Goal: Information Seeking & Learning: Understand process/instructions

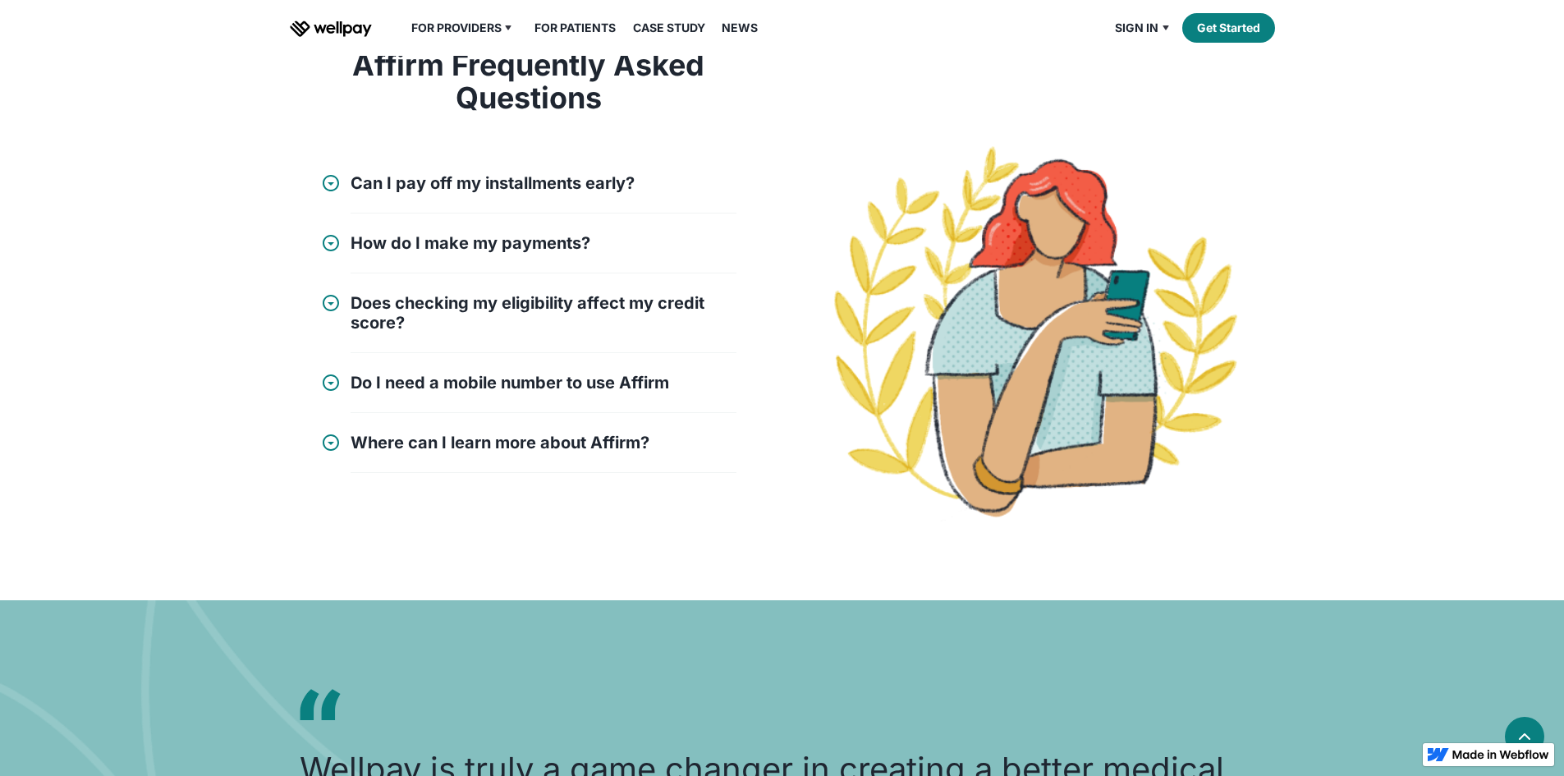
scroll to position [1724, 0]
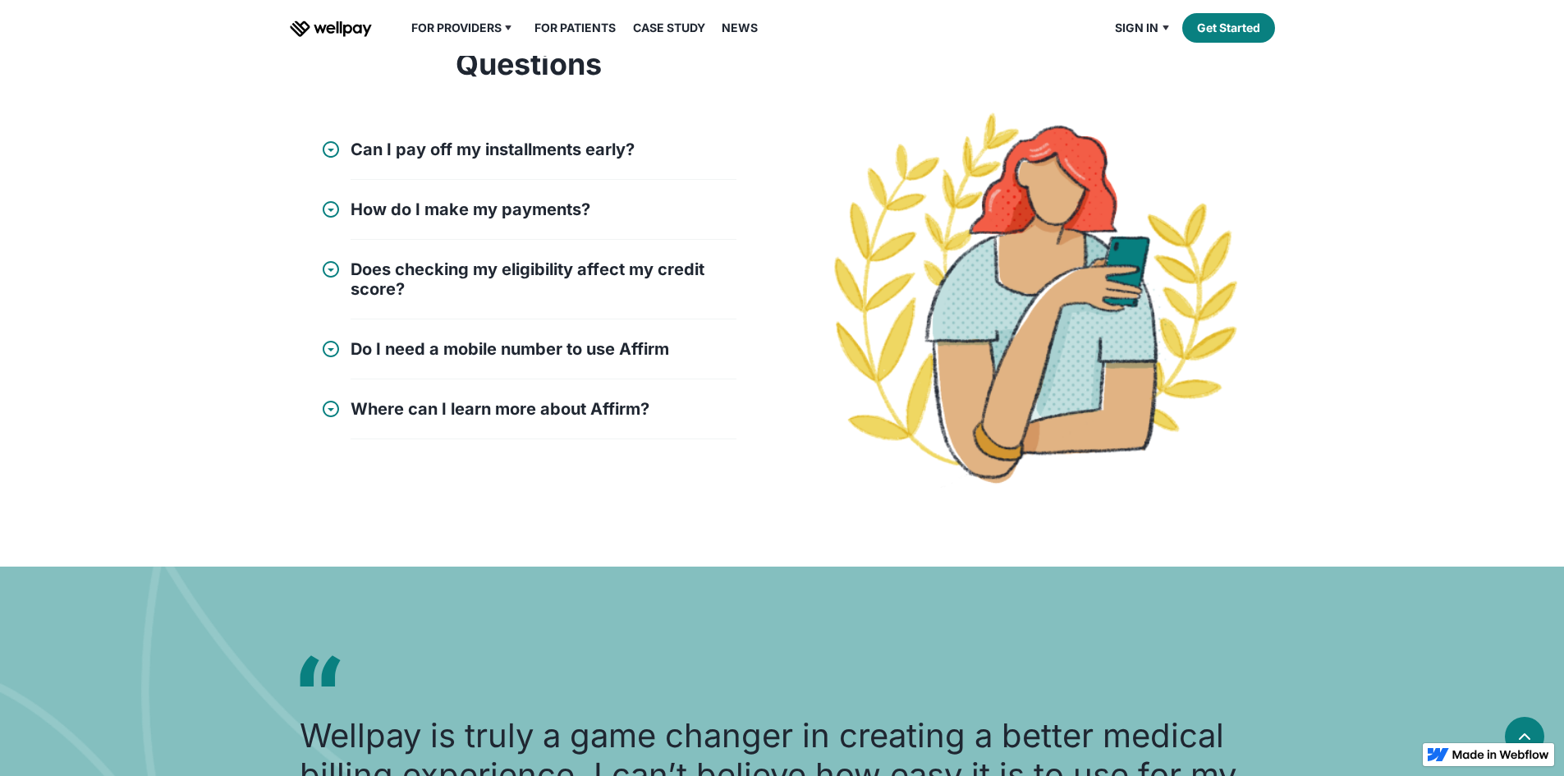
click at [554, 38] on link "For Patients" at bounding box center [575, 28] width 101 height 20
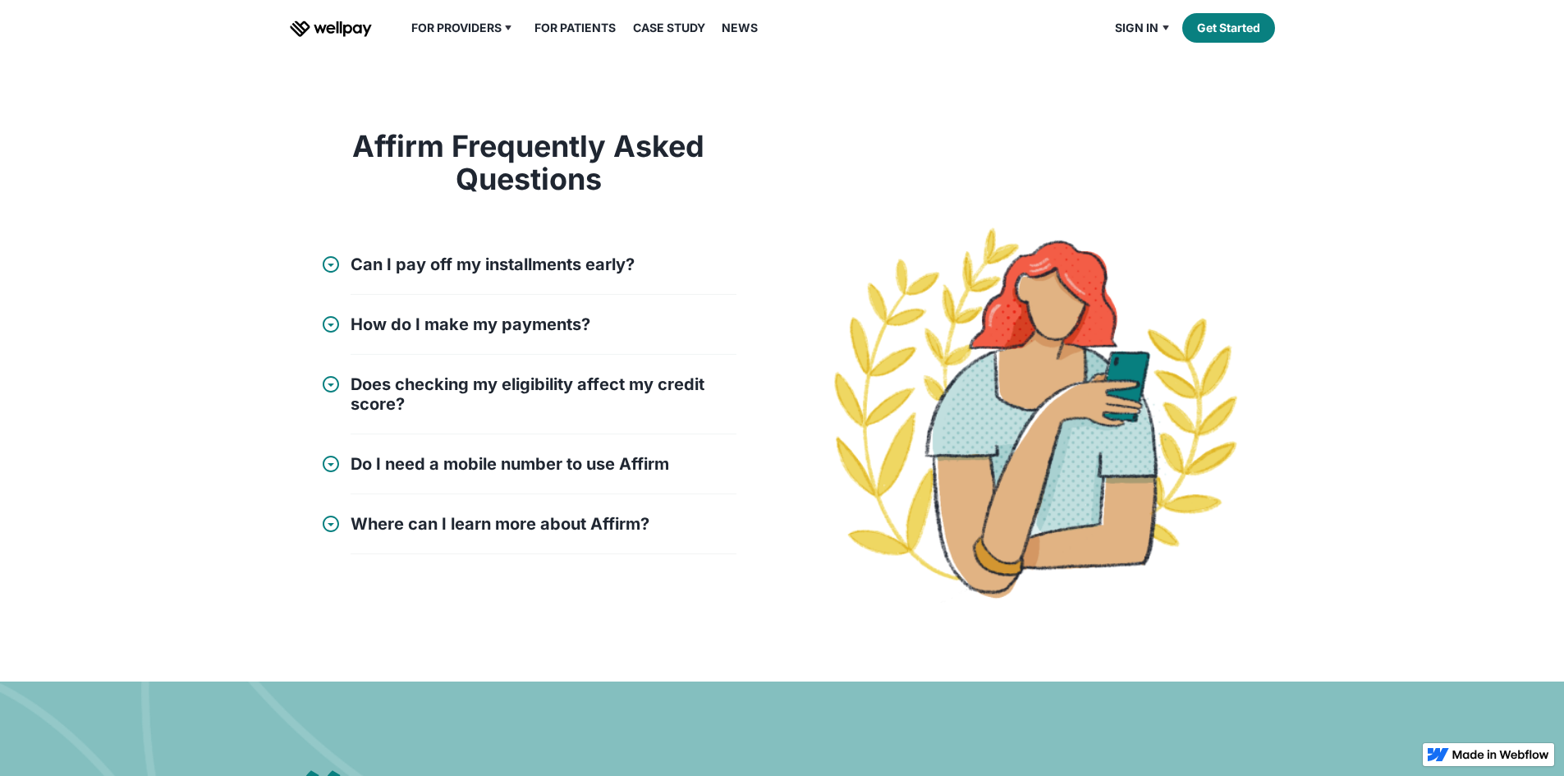
scroll to position [1600, 0]
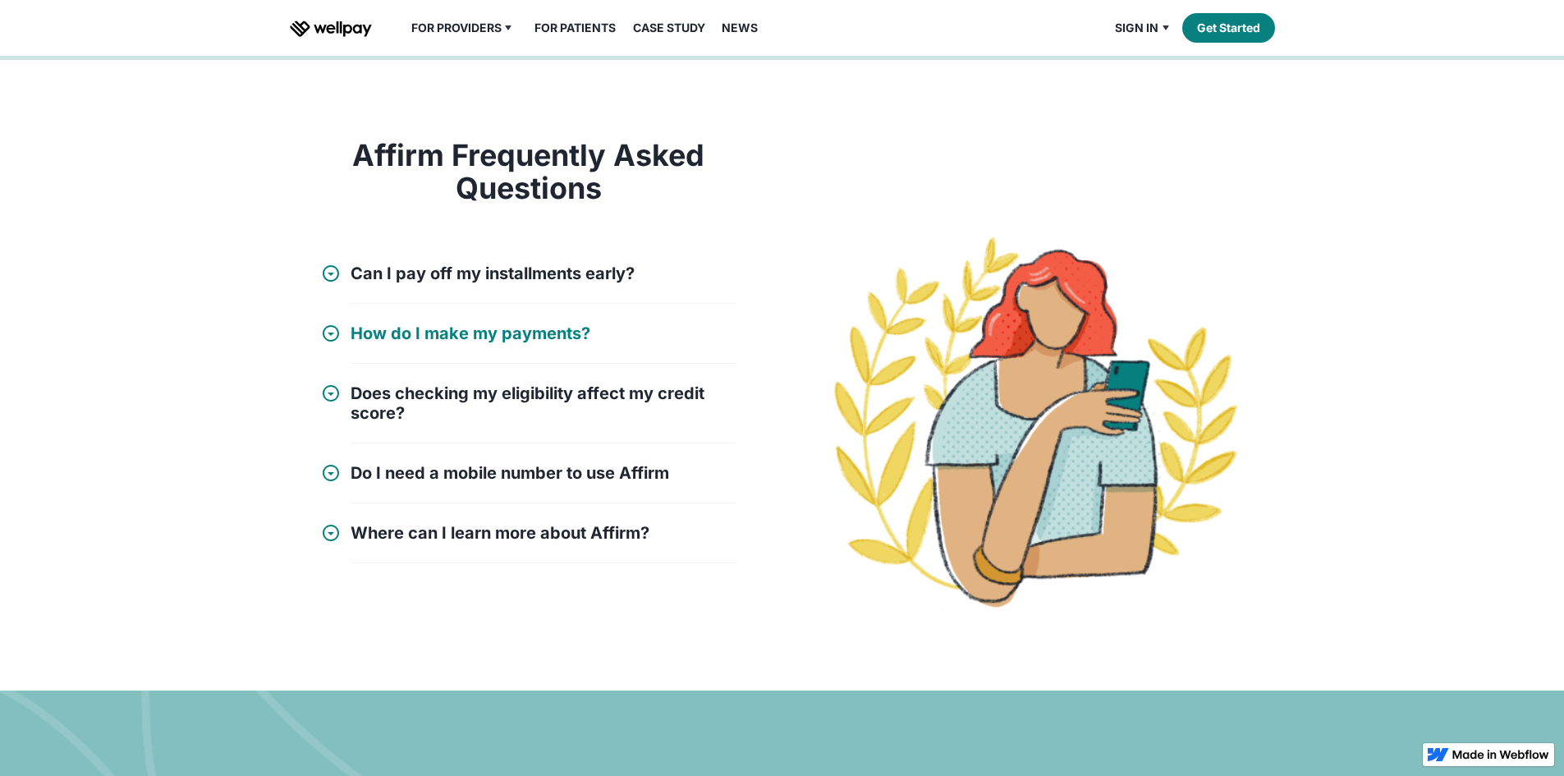
click at [451, 343] on h4 "How do I make my payments?" at bounding box center [471, 333] width 240 height 20
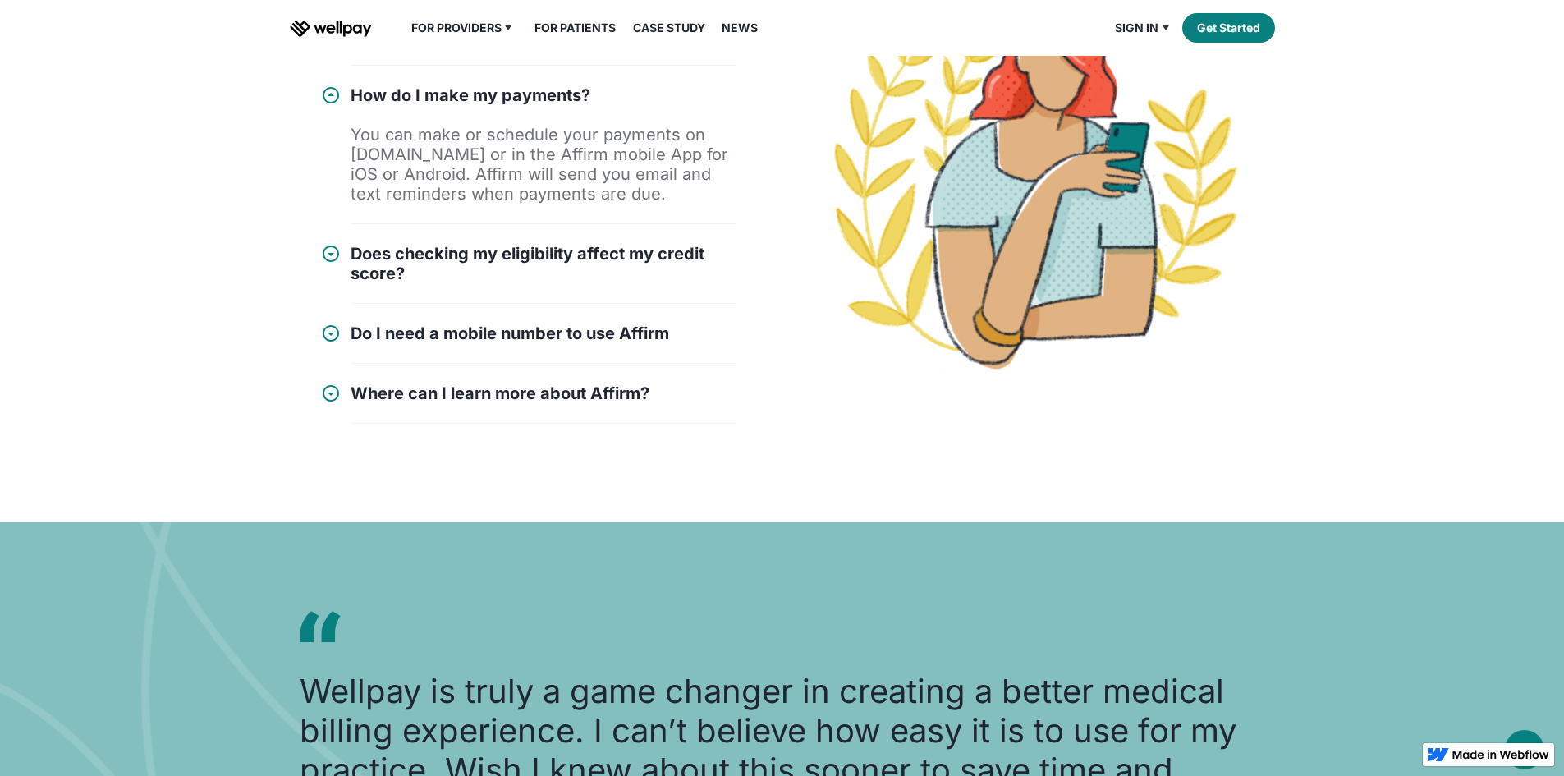
scroll to position [1846, 0]
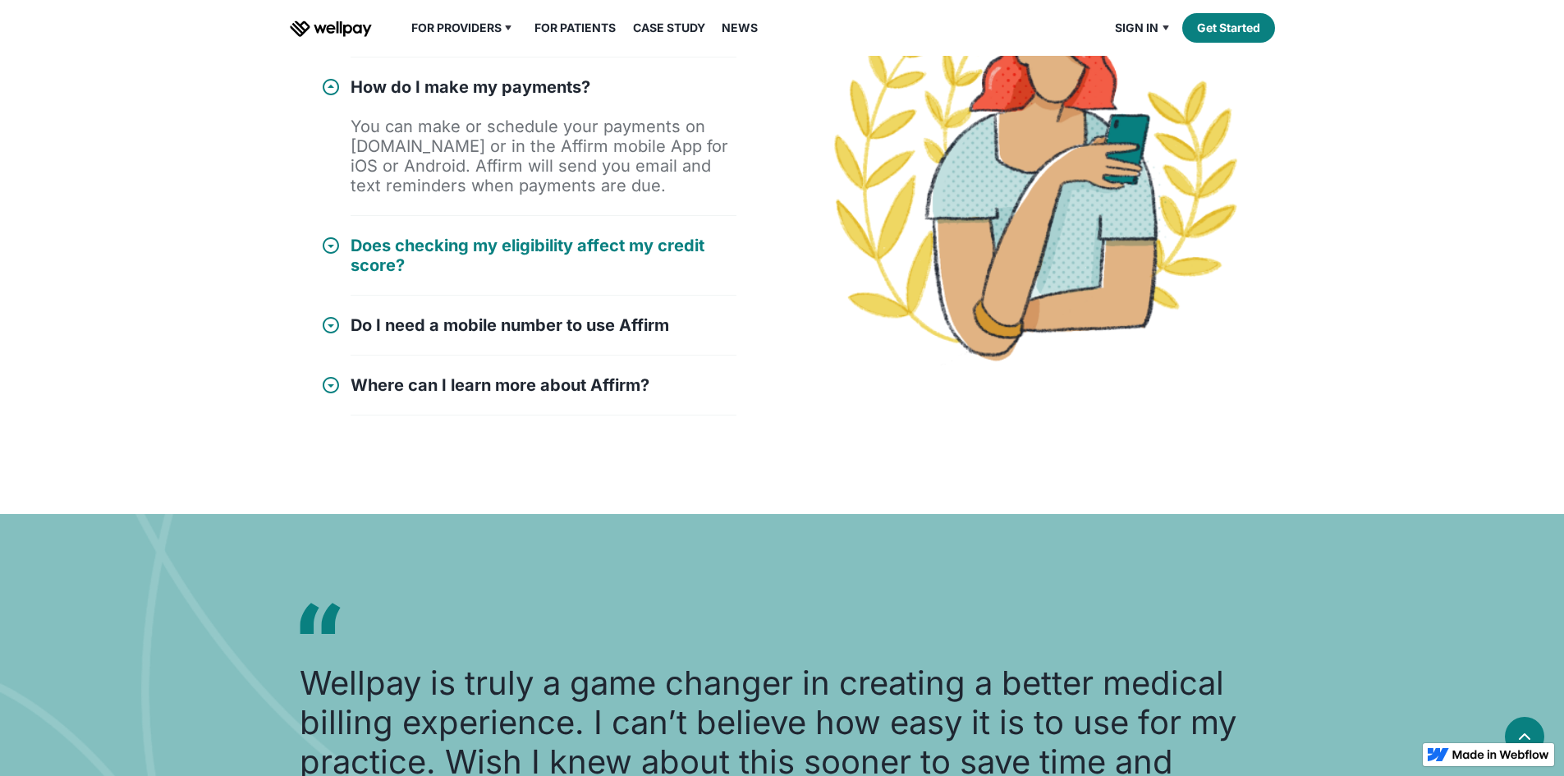
click at [474, 275] on h4 "Does checking my eligibility affect my credit score?" at bounding box center [544, 255] width 386 height 39
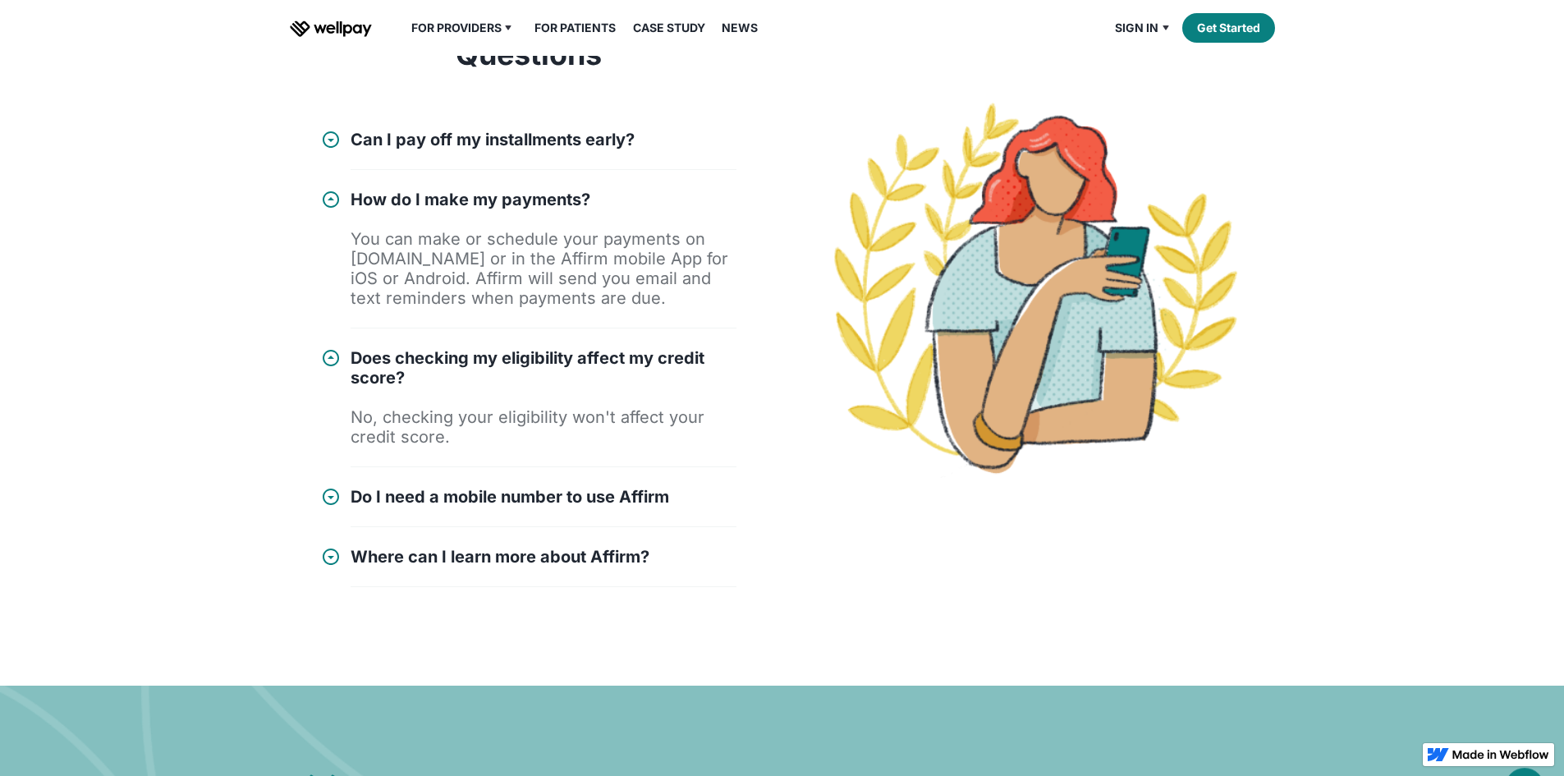
scroll to position [1682, 0]
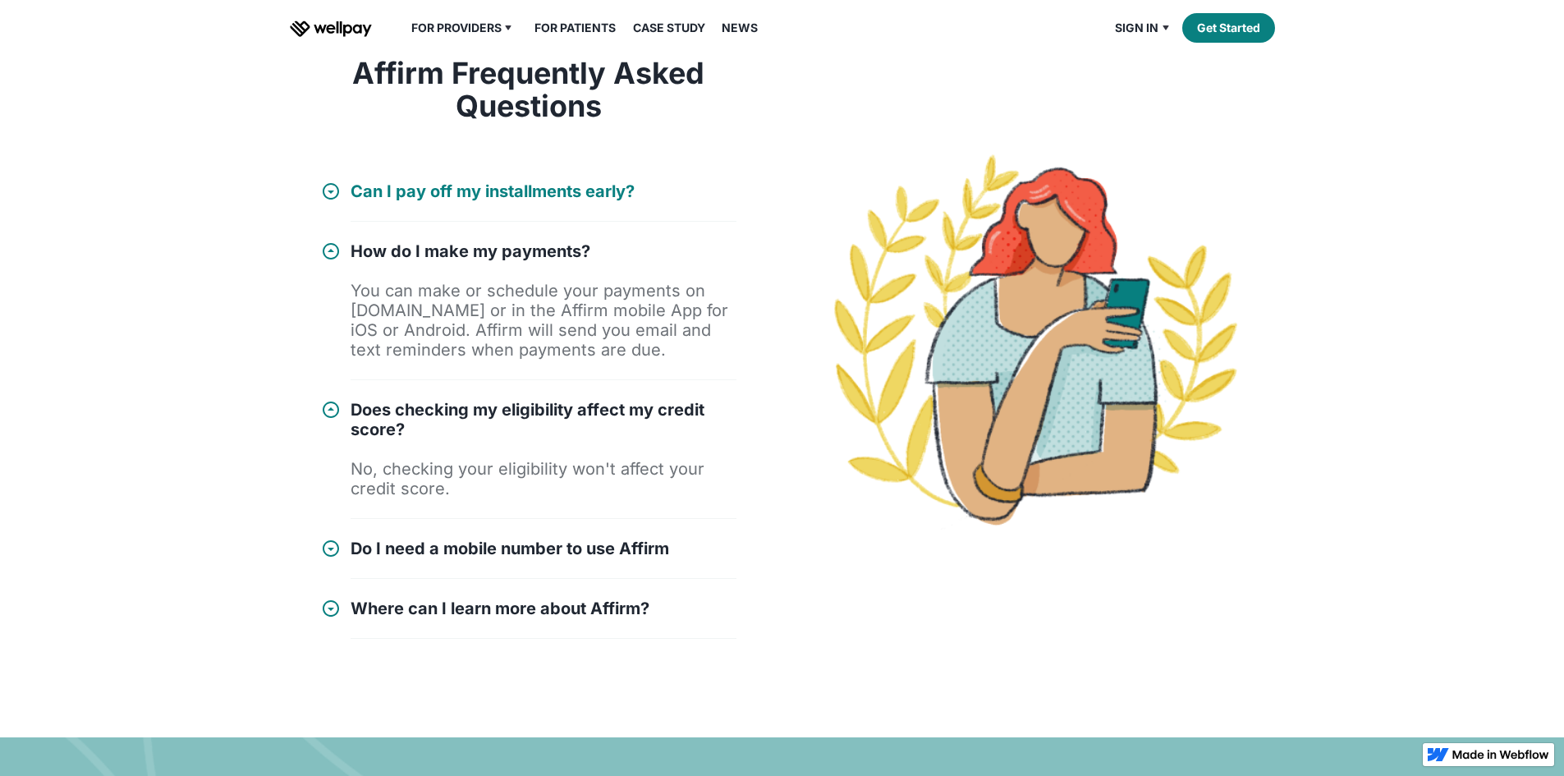
click at [415, 201] on h4 "Can I pay off my installments early?" at bounding box center [493, 191] width 284 height 20
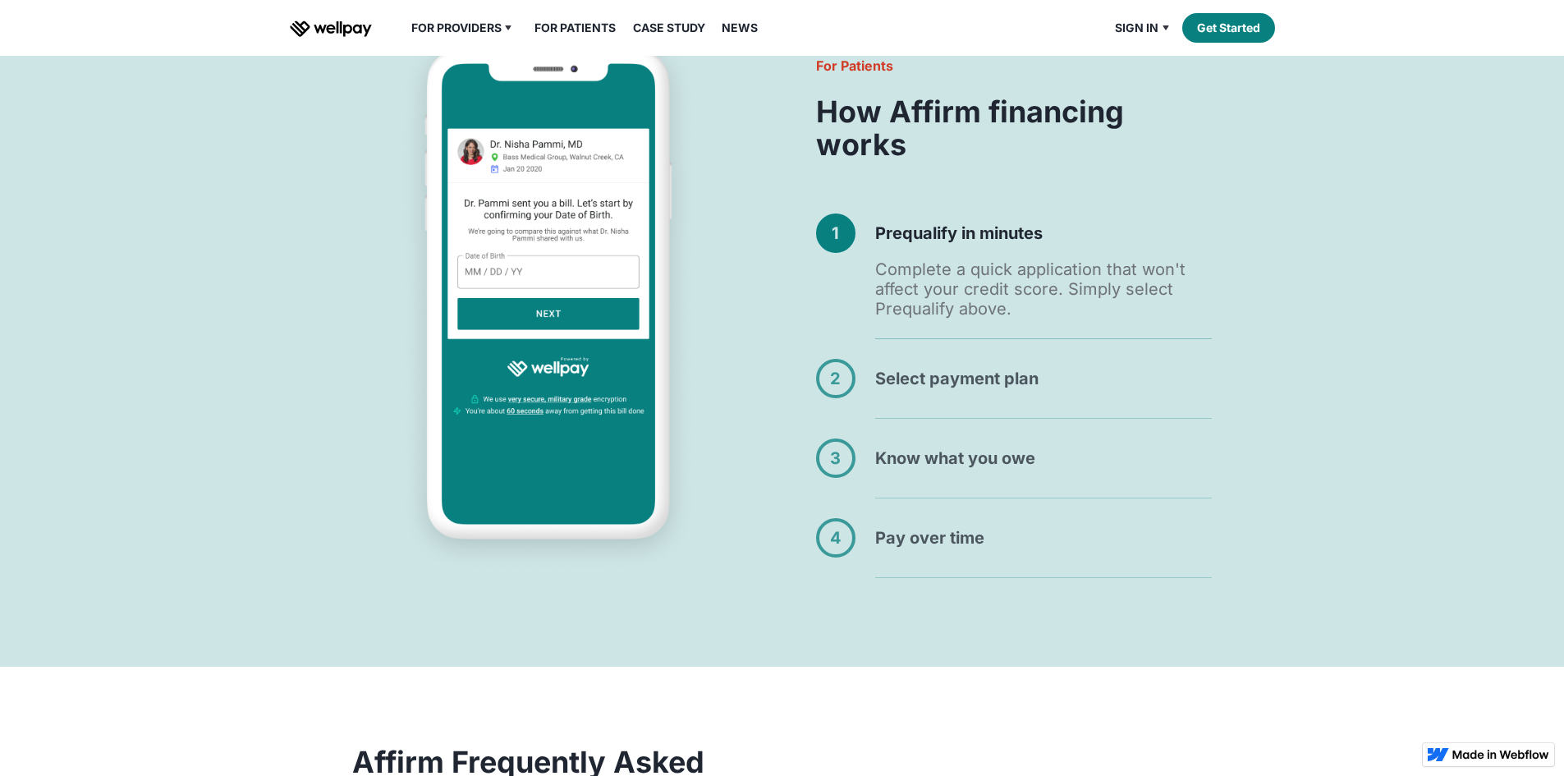
scroll to position [943, 0]
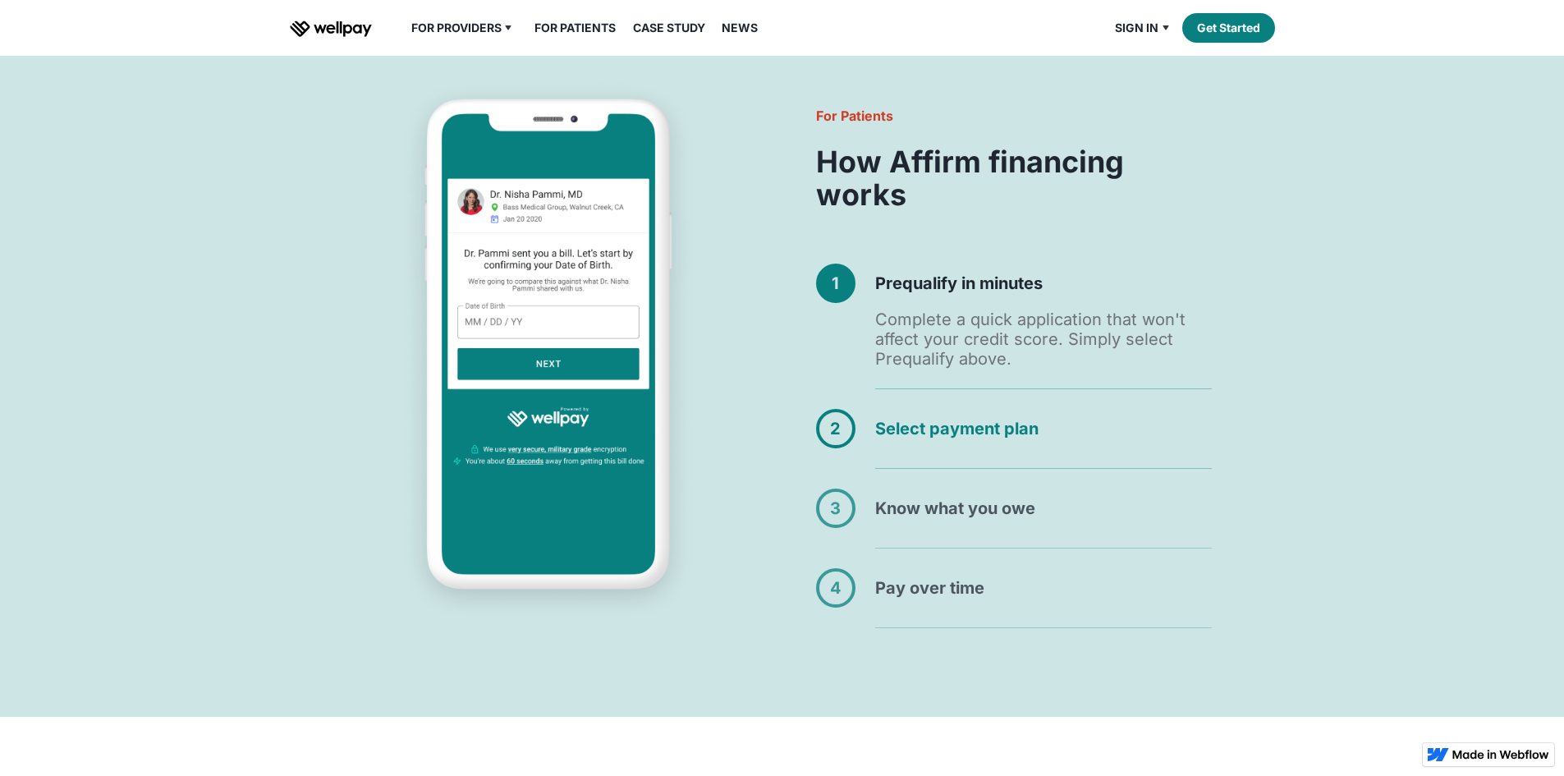
click at [912, 448] on h4 "Select payment plan" at bounding box center [1043, 428] width 337 height 39
